Goal: Entertainment & Leisure: Browse casually

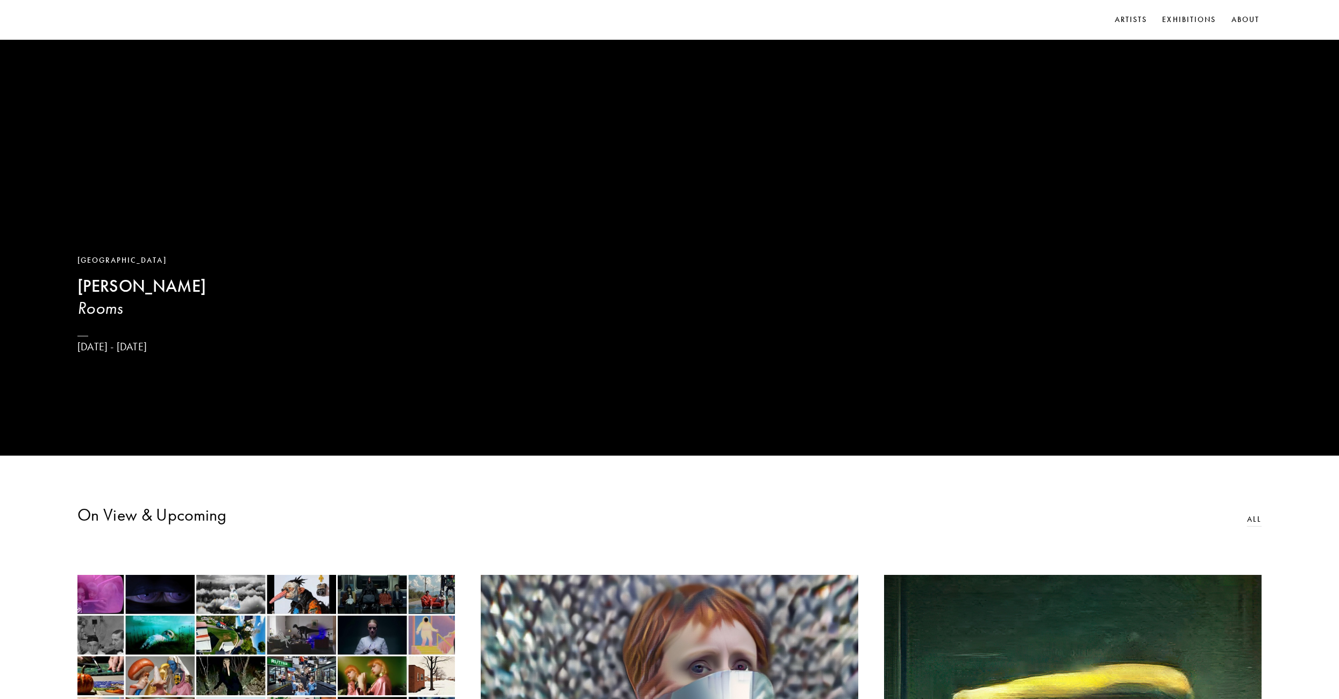
scroll to position [215, 0]
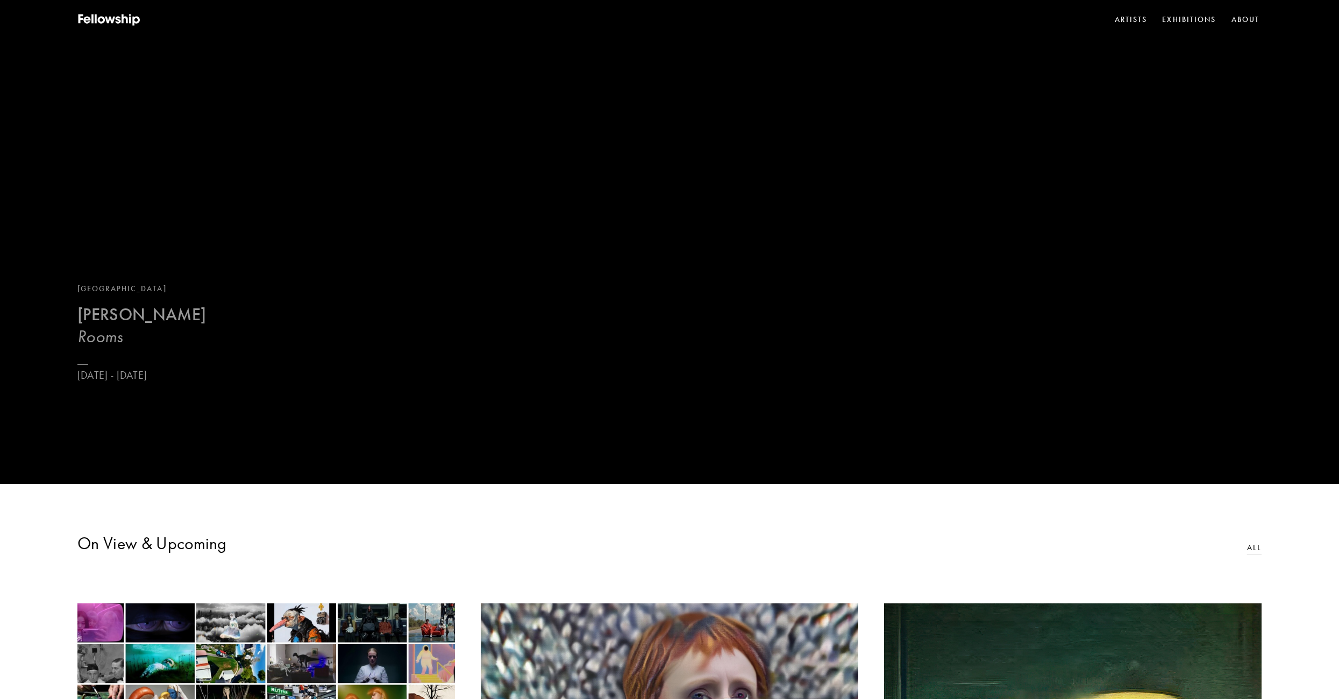
click at [138, 325] on b "[PERSON_NAME]" at bounding box center [141, 314] width 128 height 21
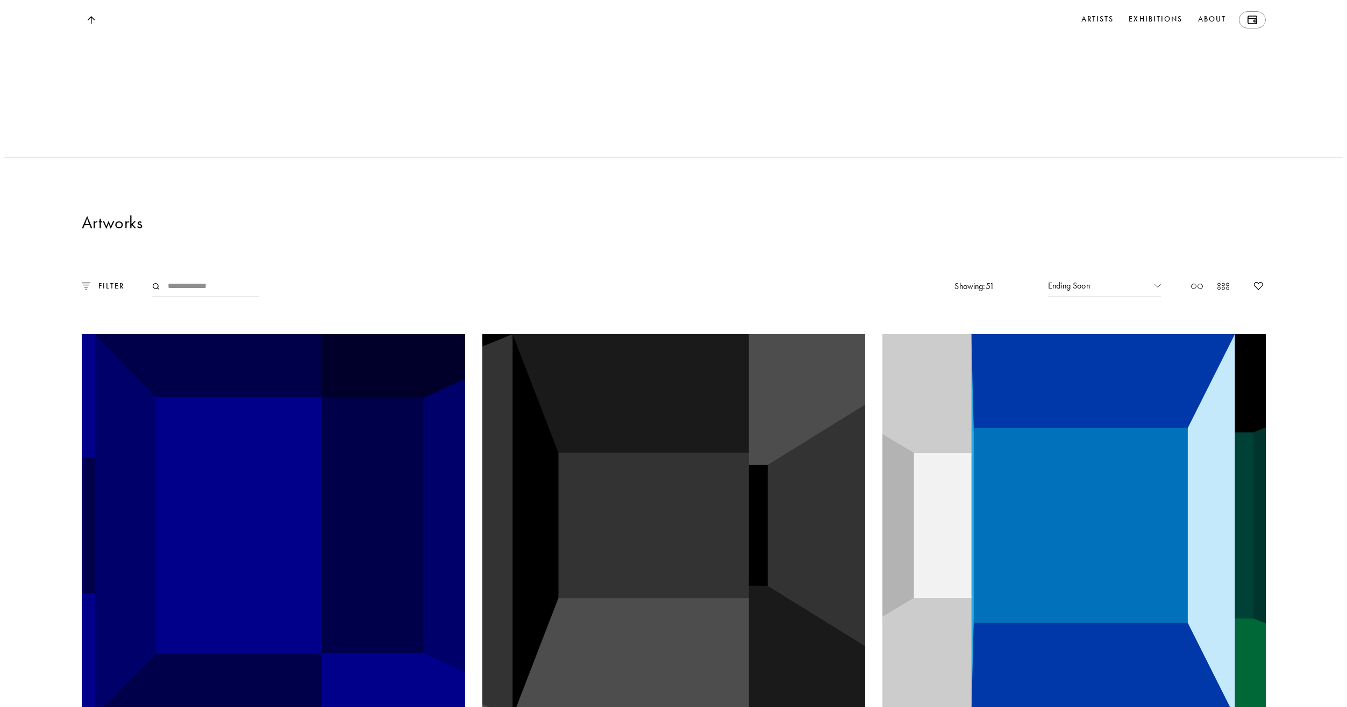
scroll to position [2580, 0]
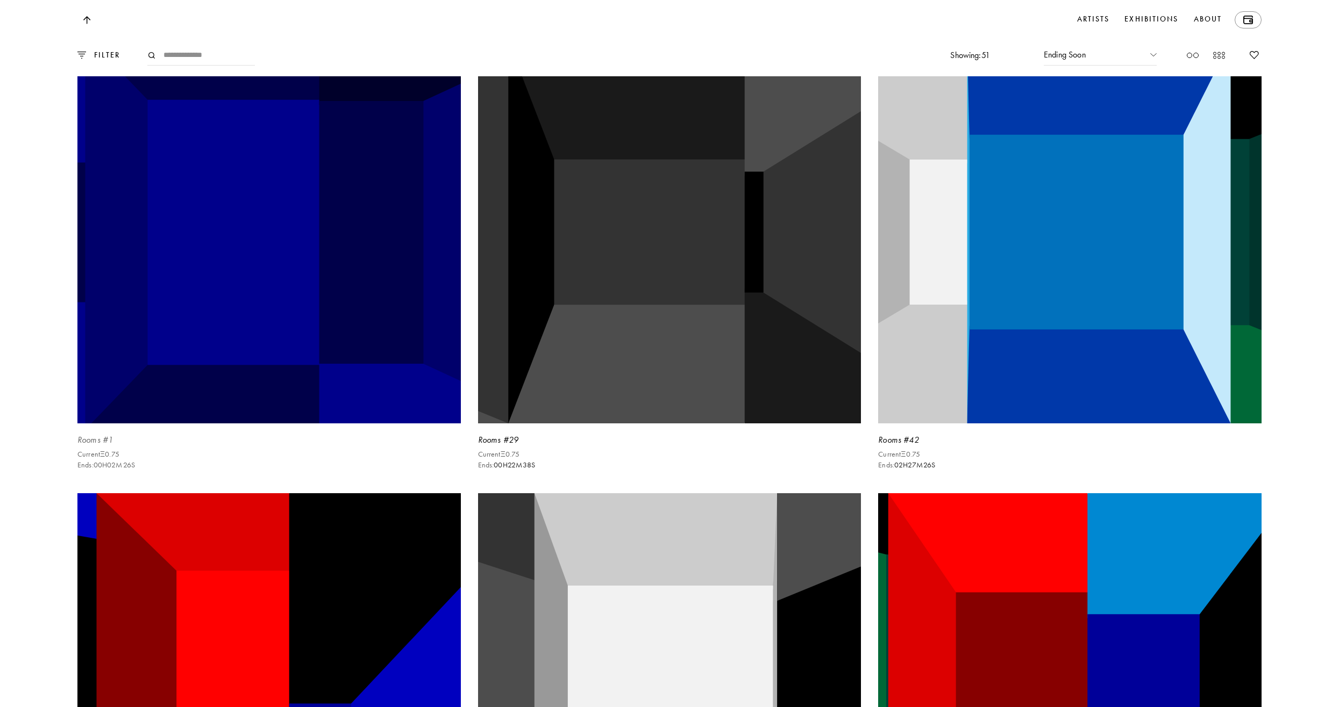
click at [197, 382] on img at bounding box center [268, 232] width 395 height 395
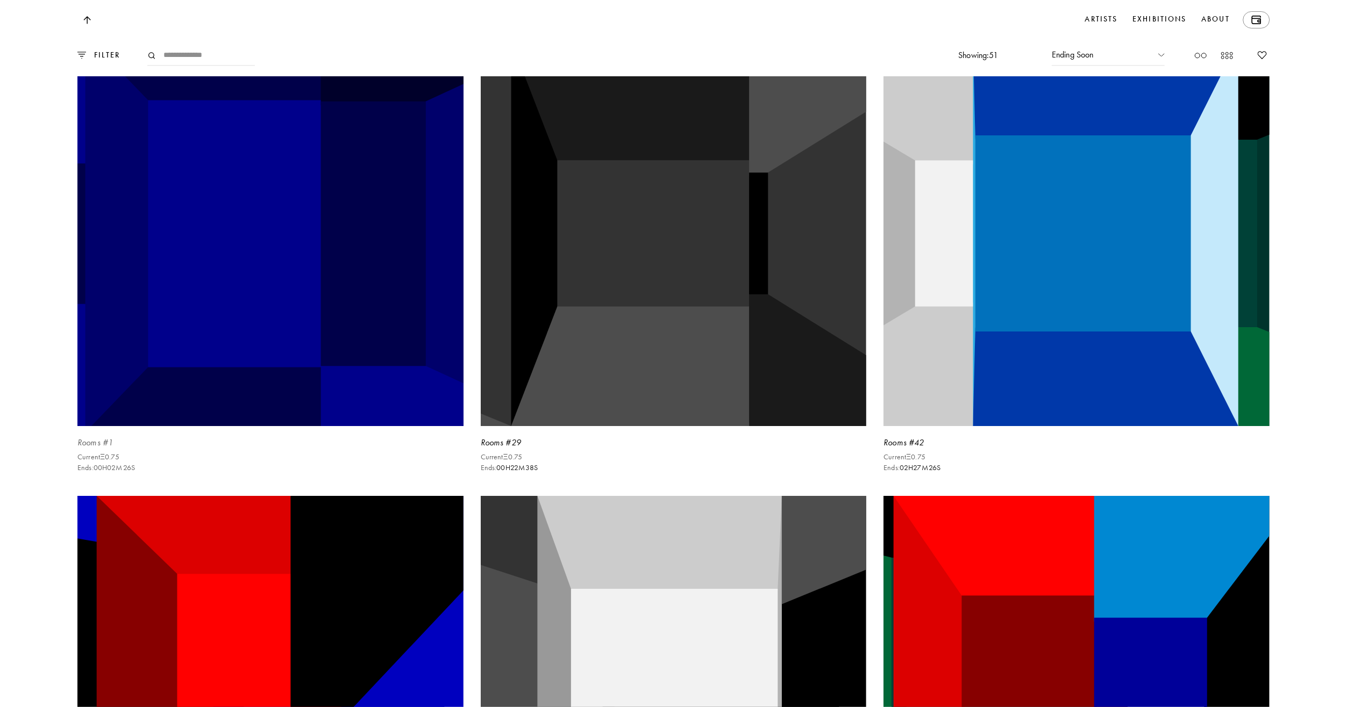
scroll to position [2585, 0]
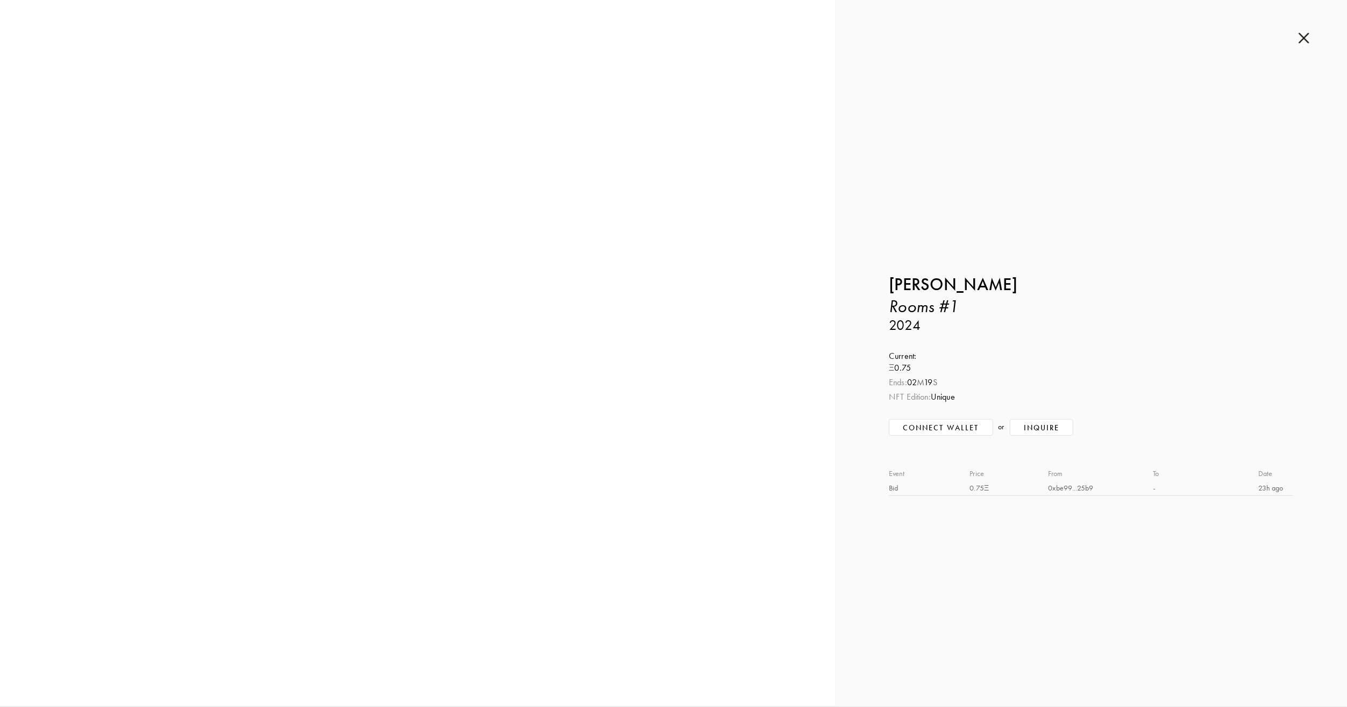
click at [1303, 41] on img at bounding box center [1303, 38] width 11 height 12
